Goal: Task Accomplishment & Management: Complete application form

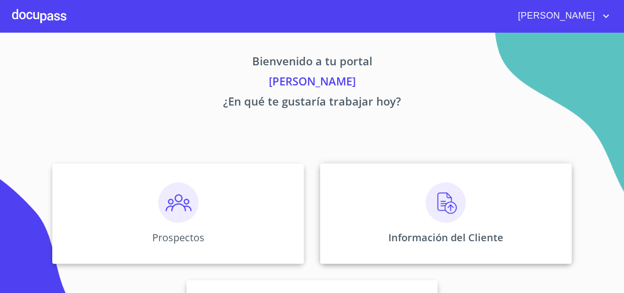
click at [456, 200] on img at bounding box center [446, 203] width 40 height 40
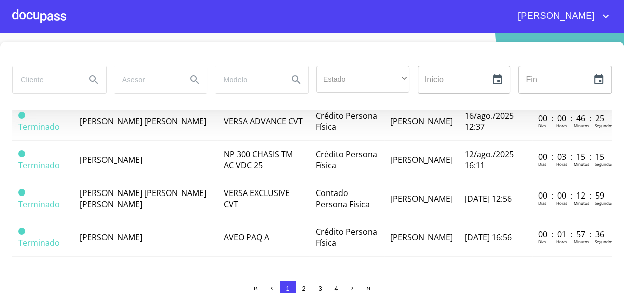
scroll to position [23, 0]
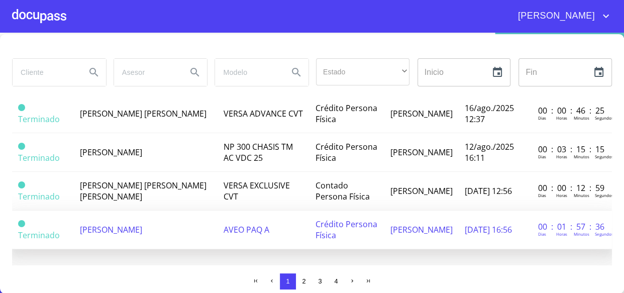
click at [118, 224] on span "[PERSON_NAME]" at bounding box center [111, 229] width 62 height 11
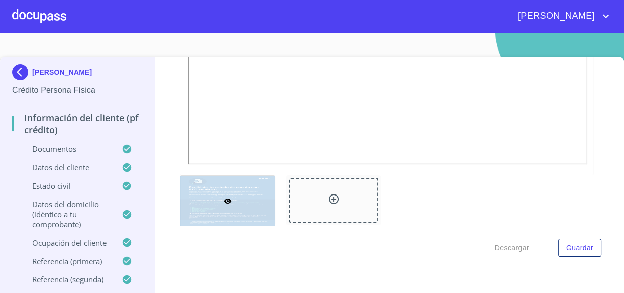
scroll to position [868, 0]
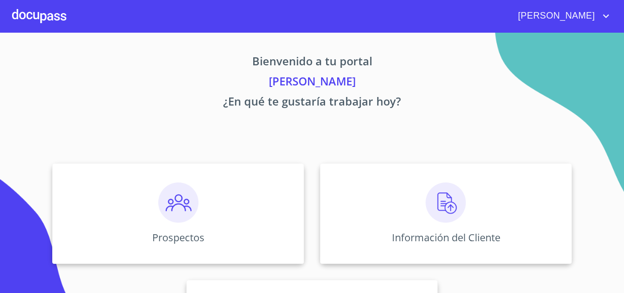
click at [599, 20] on span "[PERSON_NAME]" at bounding box center [556, 16] width 90 height 16
click at [593, 24] on li "Salir" at bounding box center [596, 21] width 33 height 18
